Goal: Book appointment/travel/reservation

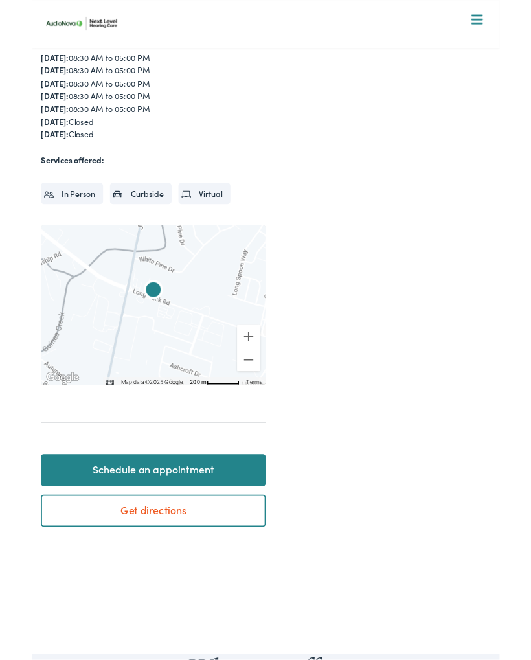
scroll to position [231, 0]
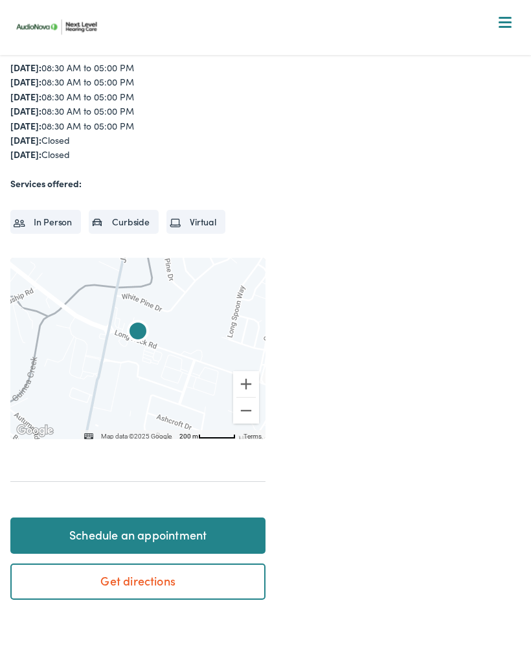
click at [183, 528] on link "Schedule an appointment" at bounding box center [137, 535] width 255 height 36
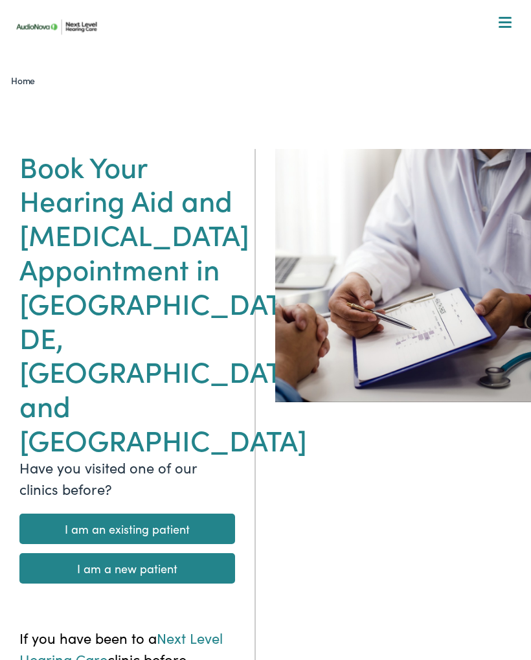
click at [194, 514] on link "I am an existing patient" at bounding box center [127, 529] width 216 height 30
click at [166, 514] on link "I am an existing patient" at bounding box center [127, 529] width 216 height 30
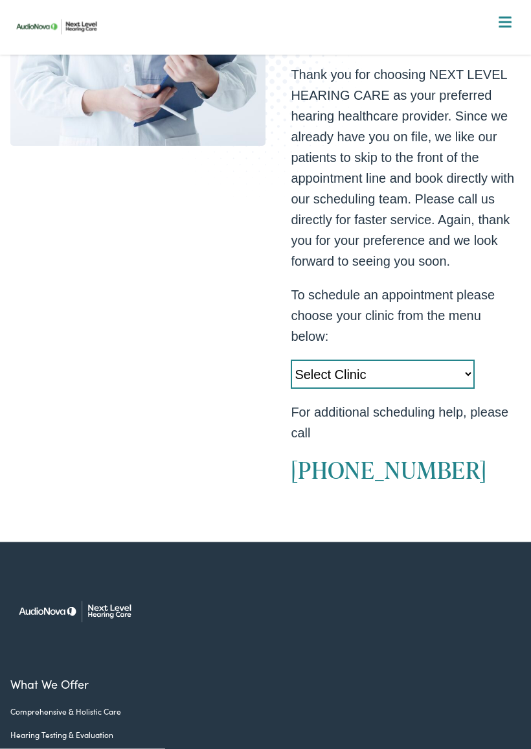
click at [442, 389] on select "Select Clinic [GEOGRAPHIC_DATA]-[GEOGRAPHIC_DATA]-[GEOGRAPHIC_DATA] [GEOGRAPHIC…" at bounding box center [382, 374] width 183 height 29
select select "[URL][DOMAIN_NAME]"
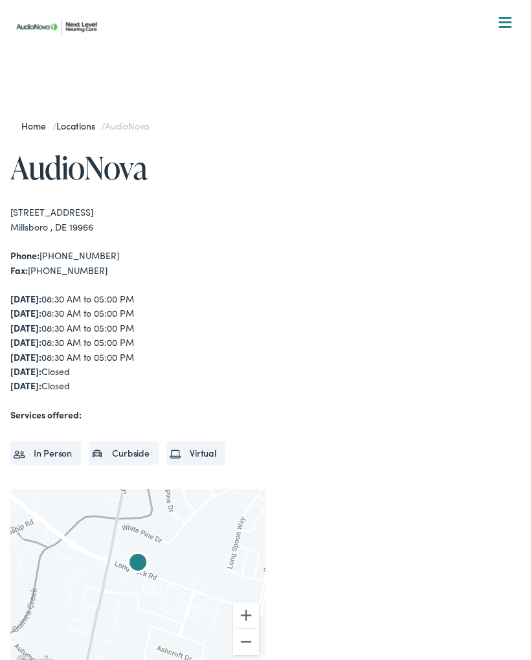
click at [56, 444] on li "In Person" at bounding box center [45, 452] width 71 height 23
click at [65, 446] on li "In Person" at bounding box center [45, 452] width 71 height 23
click at [67, 446] on li "In Person" at bounding box center [45, 452] width 71 height 23
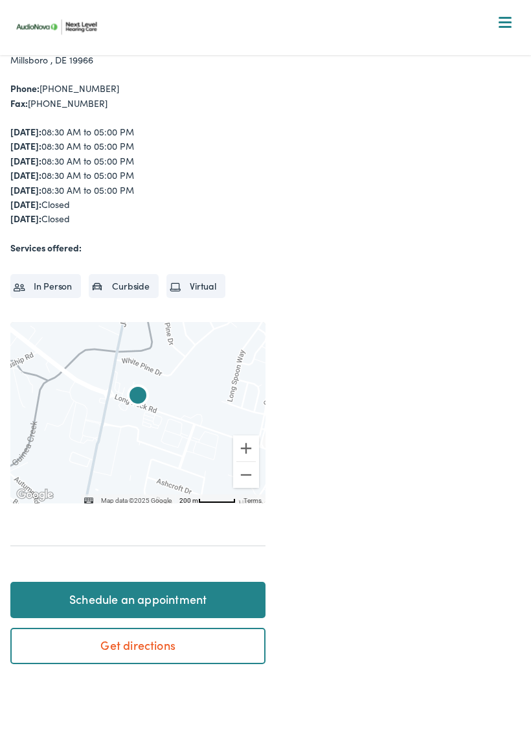
scroll to position [167, 0]
click at [152, 596] on link "Schedule an appointment" at bounding box center [137, 600] width 255 height 36
click at [152, 582] on link "Schedule an appointment" at bounding box center [137, 600] width 255 height 36
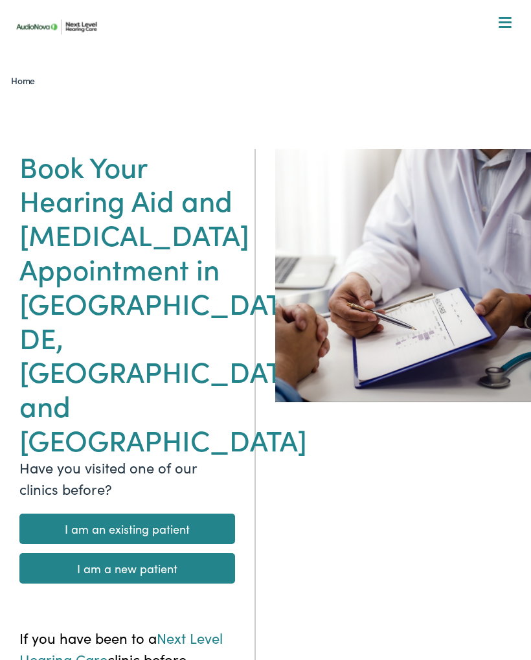
click at [169, 514] on link "I am an existing patient" at bounding box center [127, 529] width 216 height 30
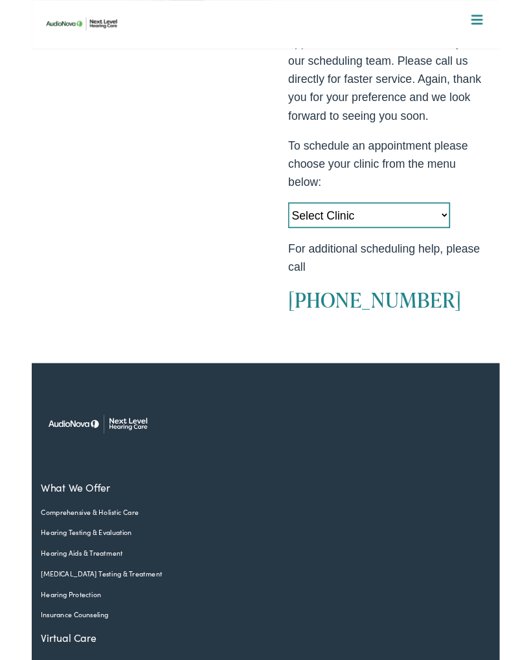
scroll to position [427, 0]
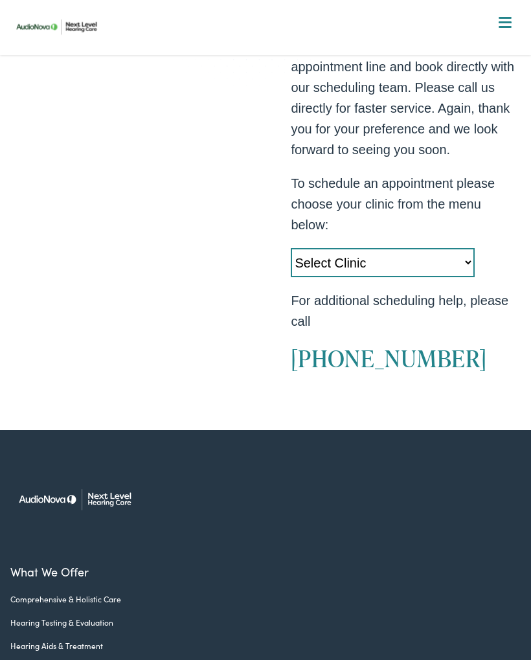
click at [469, 277] on select "Select Clinic Midlothian-VA-AudioNova 14408 Sommerville Court Manassas-VA-Audio…" at bounding box center [382, 262] width 183 height 29
select select "https://nextlevel.alpacaaudiology.com/locations/millsboro-de/"
click at [375, 277] on select "Select Clinic Midlothian-VA-AudioNova 14408 Sommerville Court Manassas-VA-Audio…" at bounding box center [382, 262] width 183 height 29
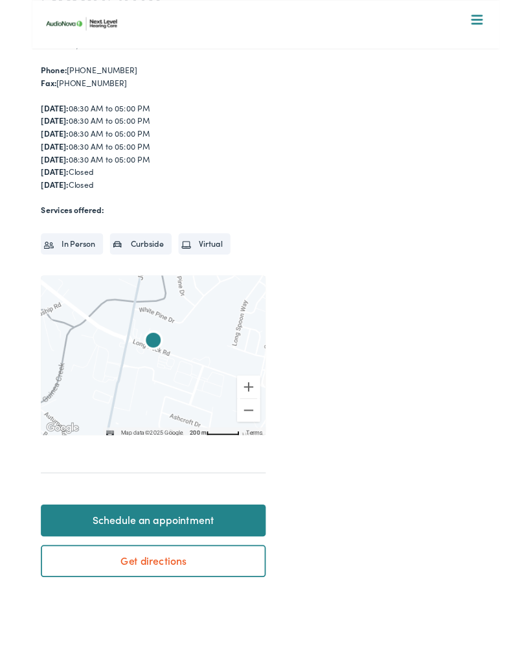
scroll to position [175, 0]
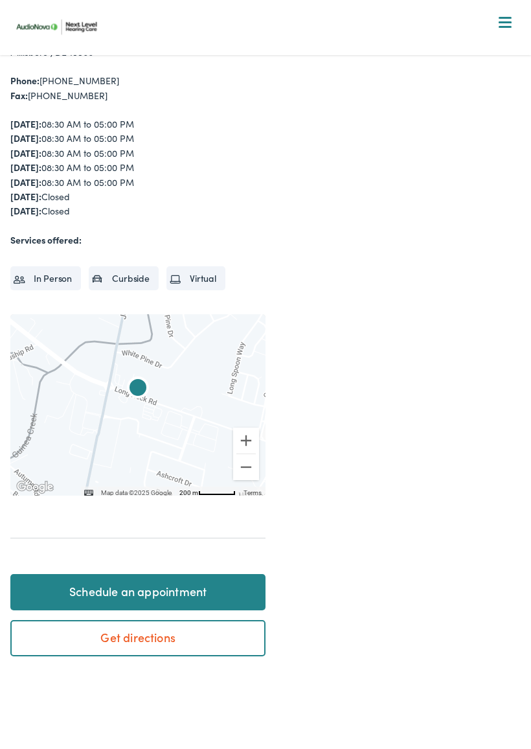
click at [42, 273] on li "In Person" at bounding box center [45, 277] width 71 height 23
click at [60, 269] on li "In Person" at bounding box center [45, 277] width 71 height 23
click at [172, 591] on link "Schedule an appointment" at bounding box center [137, 592] width 255 height 36
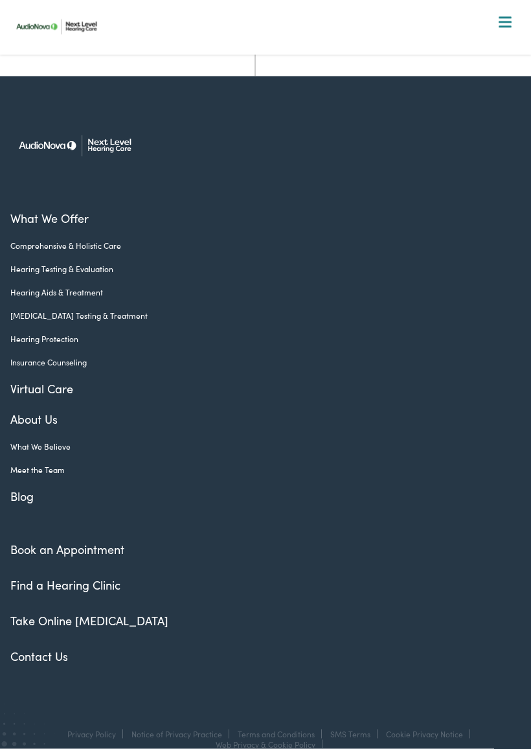
scroll to position [840, 0]
